Goal: Task Accomplishment & Management: Use online tool/utility

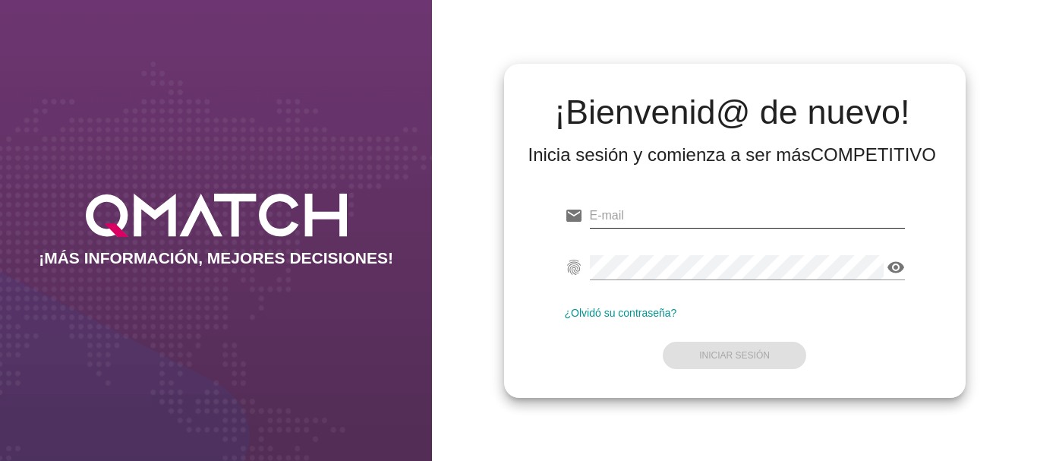
click at [615, 219] on input "email" at bounding box center [747, 215] width 315 height 24
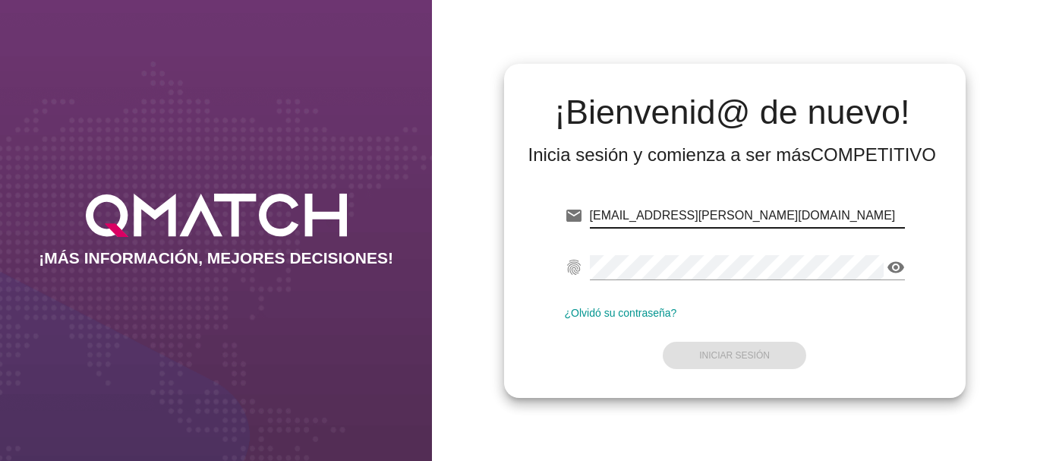
type input "[EMAIL_ADDRESS][PERSON_NAME][DOMAIN_NAME]"
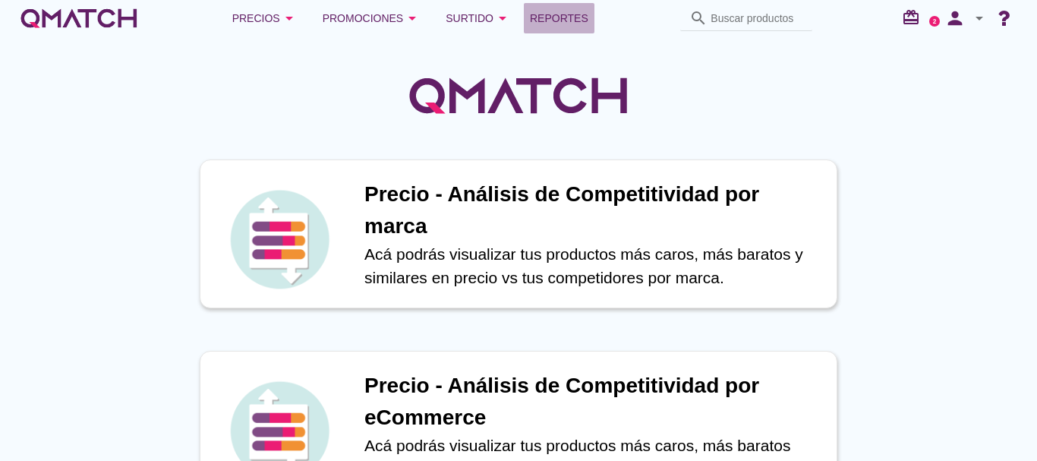
click at [544, 13] on span "Reportes" at bounding box center [559, 18] width 58 height 18
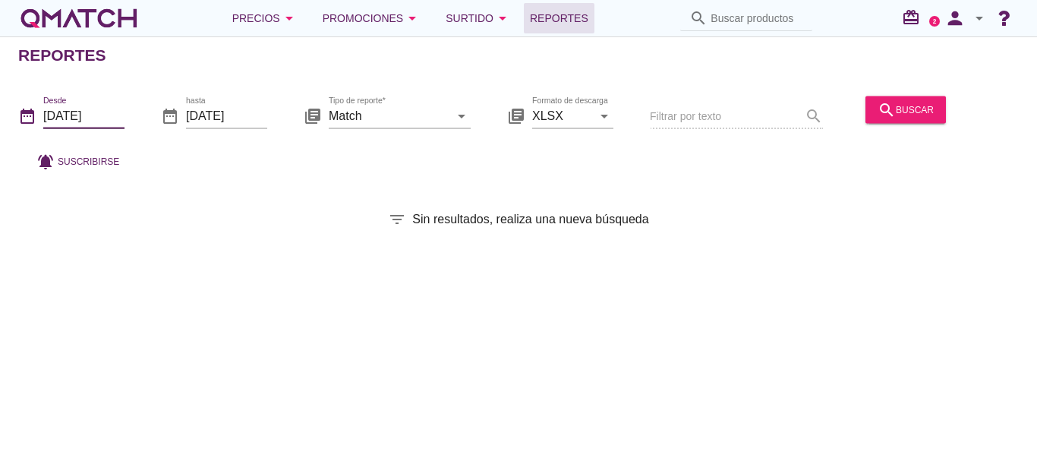
click at [77, 113] on input "[DATE]" at bounding box center [83, 115] width 81 height 24
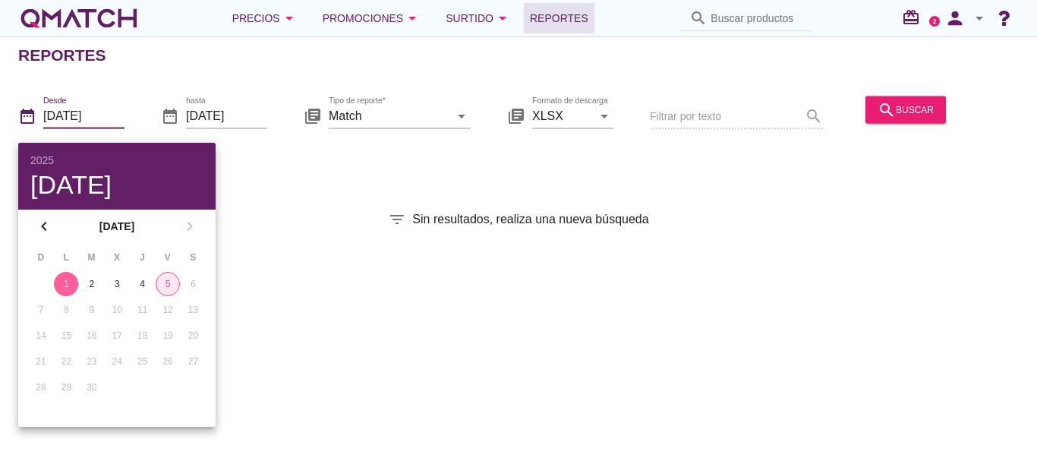
click at [164, 283] on div "5" at bounding box center [167, 284] width 23 height 14
type input "[DATE]"
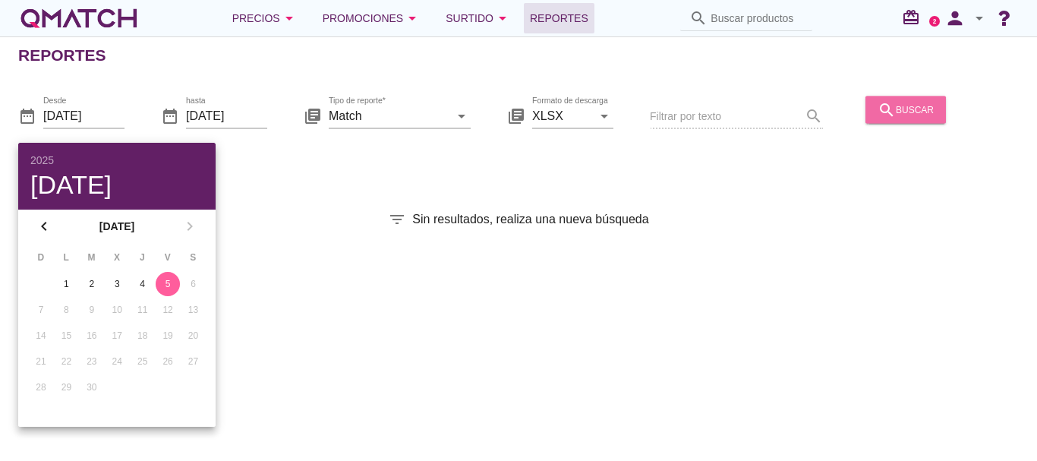
click at [905, 110] on div "search buscar" at bounding box center [905, 109] width 56 height 18
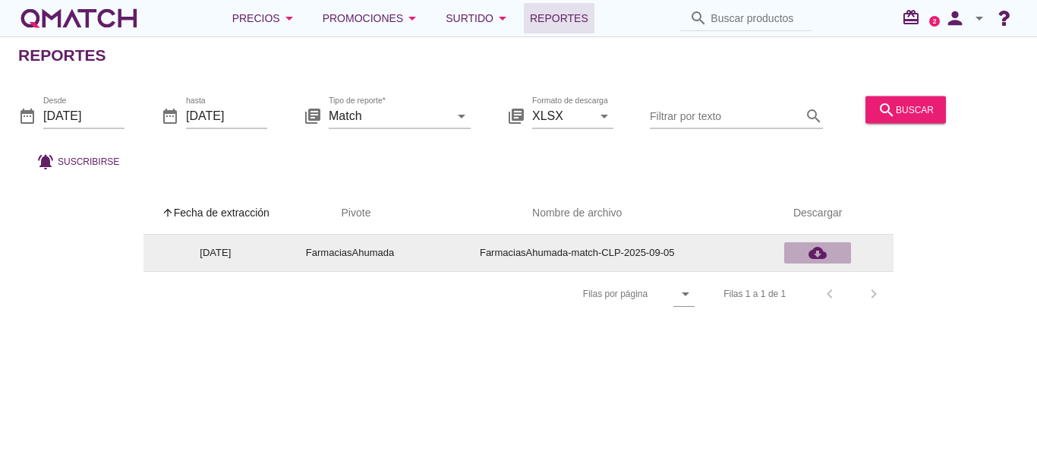
click at [817, 250] on icon "cloud_download" at bounding box center [817, 253] width 18 height 18
